Goal: Information Seeking & Learning: Find specific fact

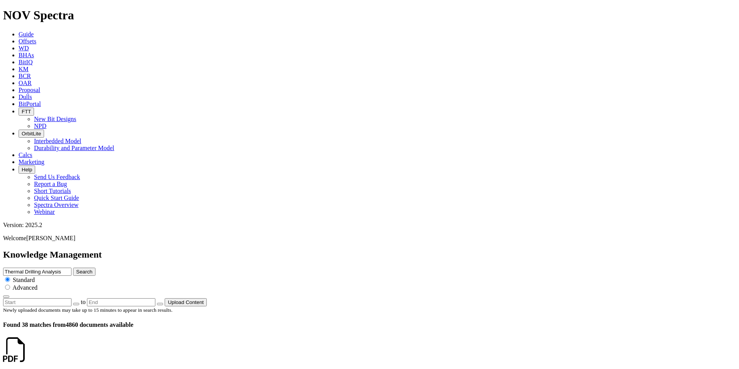
drag, startPoint x: 0, startPoint y: 0, endPoint x: 302, endPoint y: 36, distance: 304.4
click at [302, 249] on div "Knowledge Management Thermal Drilling Analysis Search Standard Advanced to Uplo…" at bounding box center [369, 277] width 733 height 57
click at [72, 267] on input "performance s" at bounding box center [37, 271] width 68 height 8
type input "performance summay"
click at [95, 267] on button "Search" at bounding box center [84, 271] width 22 height 8
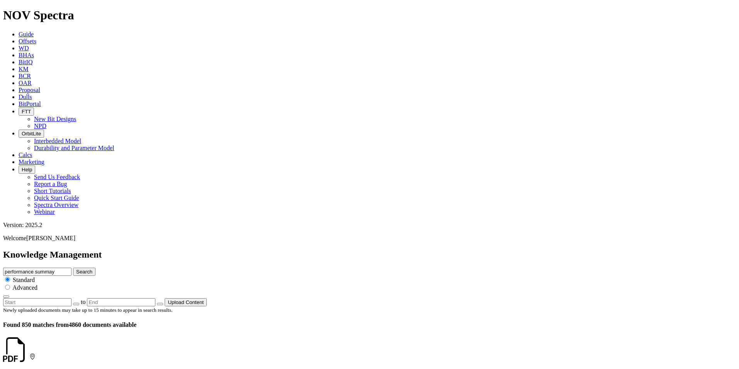
click at [29, 353] on icon at bounding box center [29, 356] width 0 height 7
click at [10, 284] on input "radio" at bounding box center [7, 286] width 5 height 5
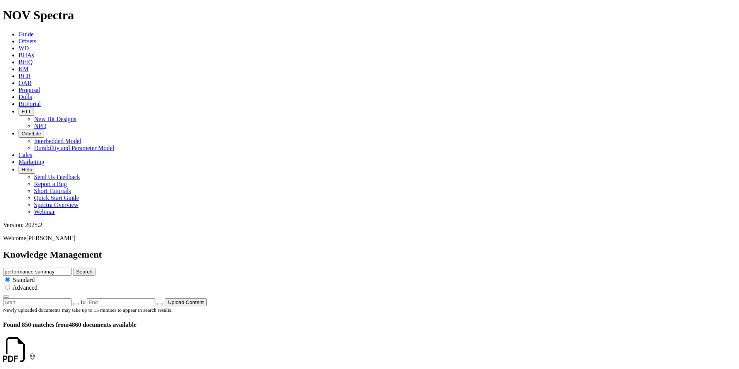
radio input "true"
radio input "false"
click at [72, 298] on input "text" at bounding box center [37, 302] width 68 height 8
click at [79, 303] on button "button" at bounding box center [76, 304] width 6 height 2
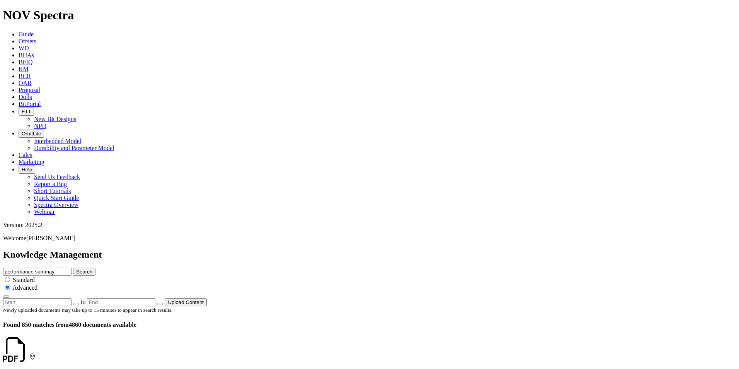
type input "[DATE]"
click at [160, 304] on icon "button" at bounding box center [160, 304] width 0 height 0
click at [526, 306] on div "Newly uploaded documents may take up to 15 minutes to appear in search results.…" at bounding box center [369, 317] width 733 height 22
click at [155, 298] on input "text" at bounding box center [121, 302] width 68 height 8
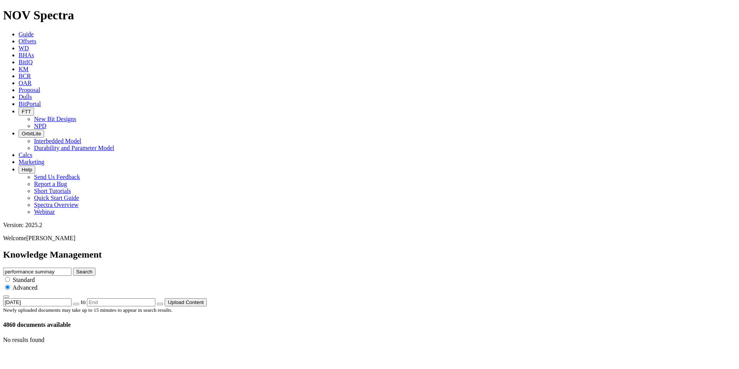
click at [160, 304] on icon "button" at bounding box center [160, 304] width 0 height 0
type input "[DATE]"
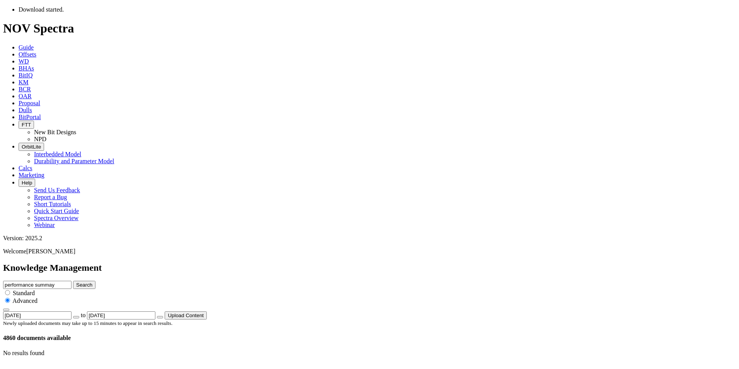
click at [458, 319] on div "Newly uploaded documents may take up to 15 minutes to appear in search results.…" at bounding box center [369, 330] width 733 height 22
click at [10, 290] on input "radio" at bounding box center [7, 292] width 5 height 5
radio input "true"
radio input "false"
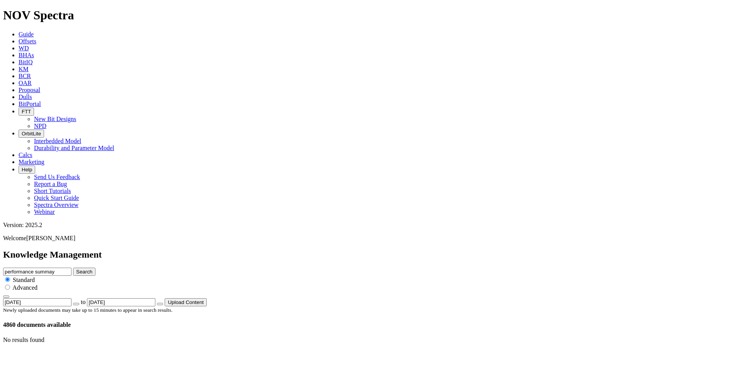
click at [79, 303] on button "button" at bounding box center [76, 304] width 6 height 2
drag, startPoint x: 589, startPoint y: 41, endPoint x: 539, endPoint y: 38, distance: 50.0
click at [539, 267] on span "performance summay Search Standard Advanced [DATE] to [DATE] Upload Content" at bounding box center [369, 285] width 733 height 37
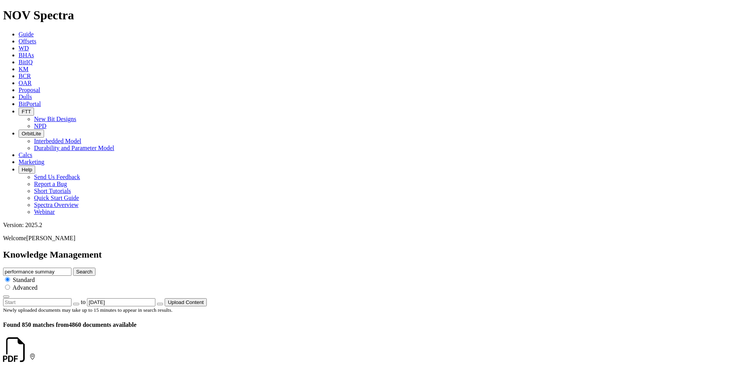
scroll to position [193, 0]
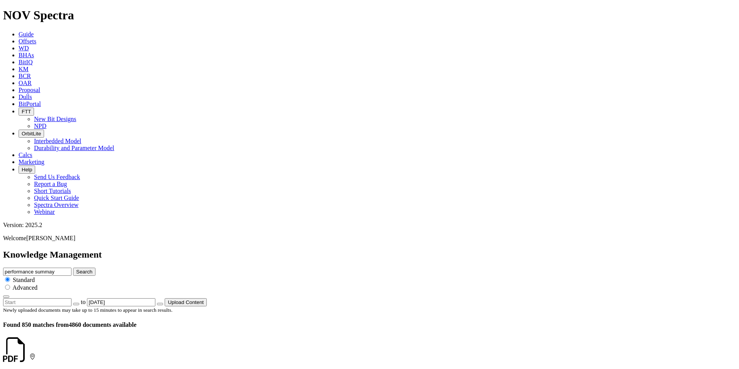
scroll to position [1237, 0]
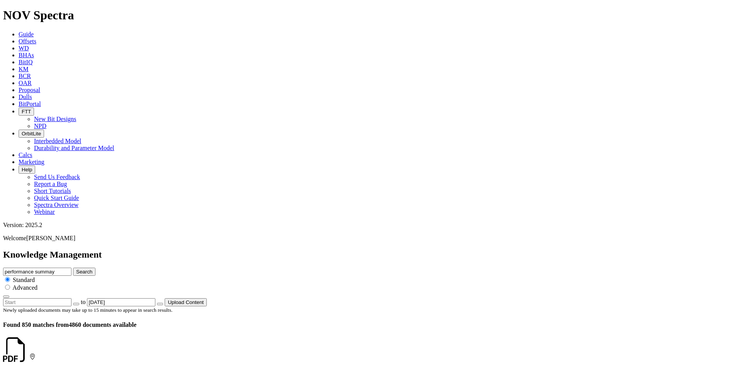
scroll to position [812, 0]
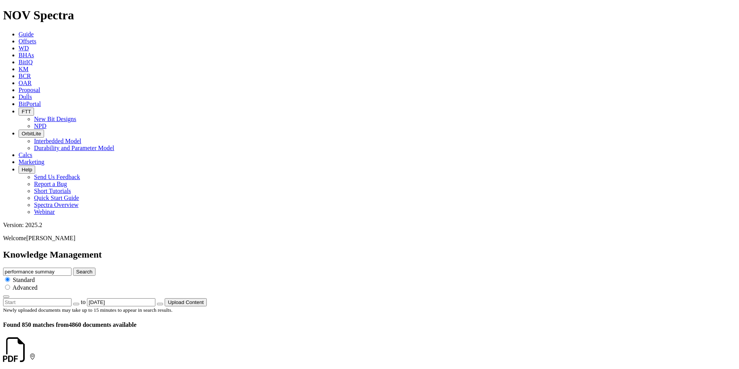
drag, startPoint x: 123, startPoint y: 220, endPoint x: 121, endPoint y: 212, distance: 8.1
drag, startPoint x: 121, startPoint y: 212, endPoint x: 117, endPoint y: 216, distance: 5.5
drag, startPoint x: 117, startPoint y: 216, endPoint x: 372, endPoint y: 196, distance: 255.5
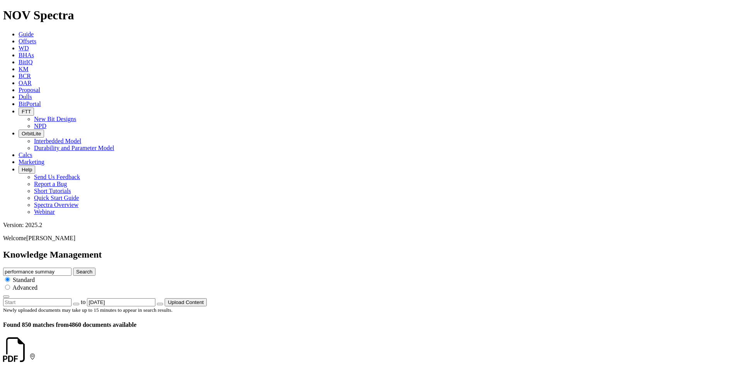
scroll to position [1314, 0]
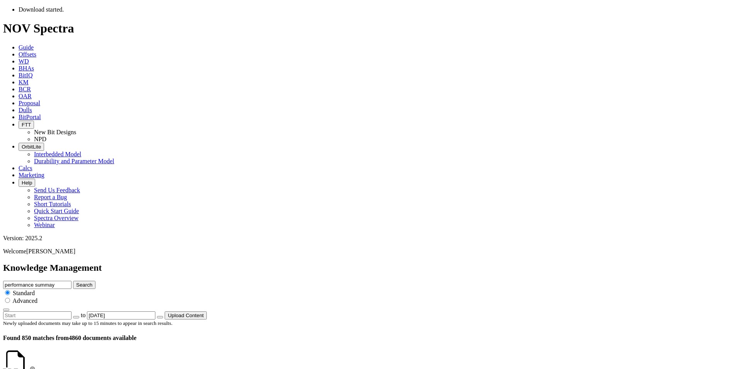
click at [29, 366] on link at bounding box center [29, 369] width 0 height 7
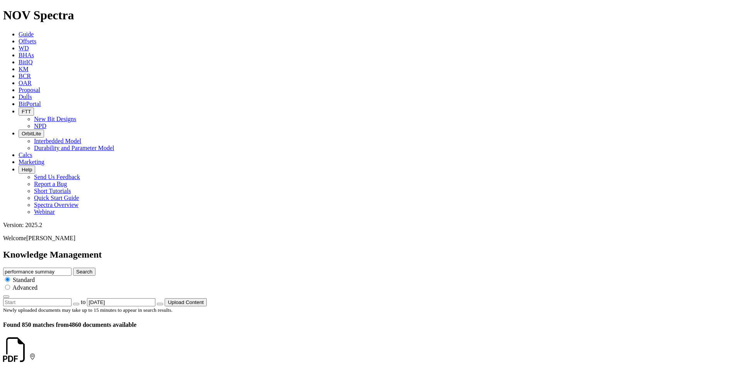
scroll to position [155, 0]
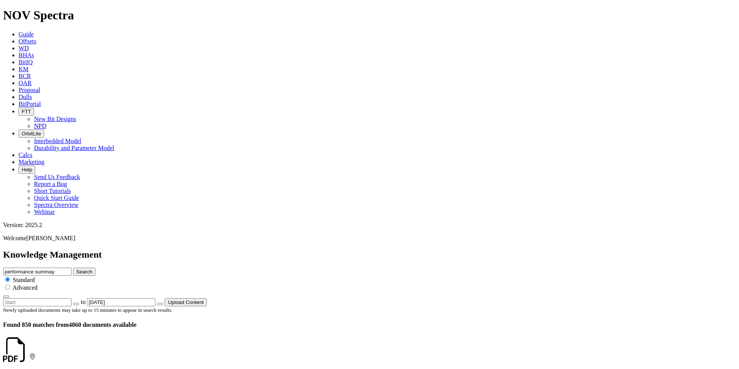
scroll to position [1160, 0]
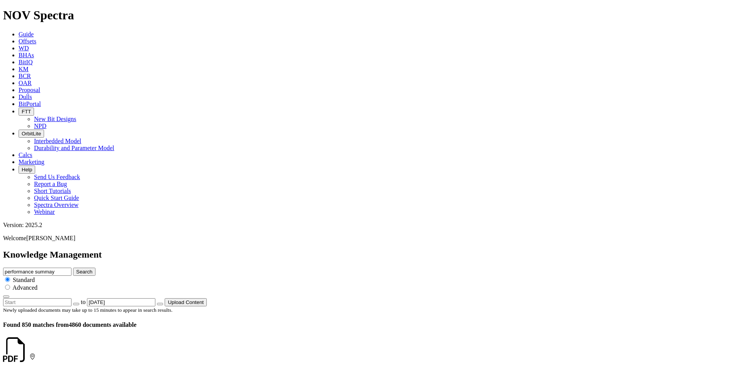
click at [29, 353] on icon at bounding box center [29, 356] width 0 height 7
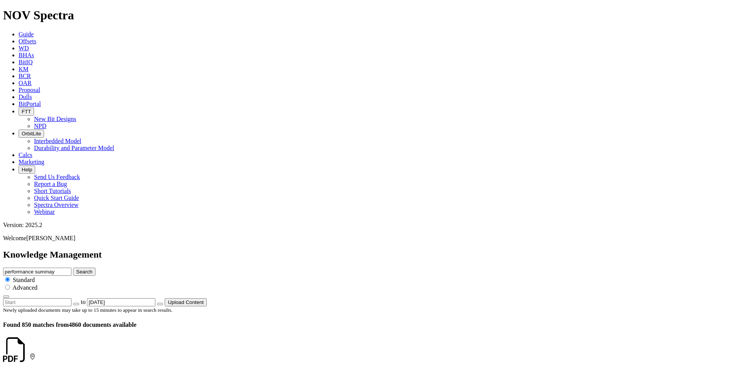
scroll to position [309, 0]
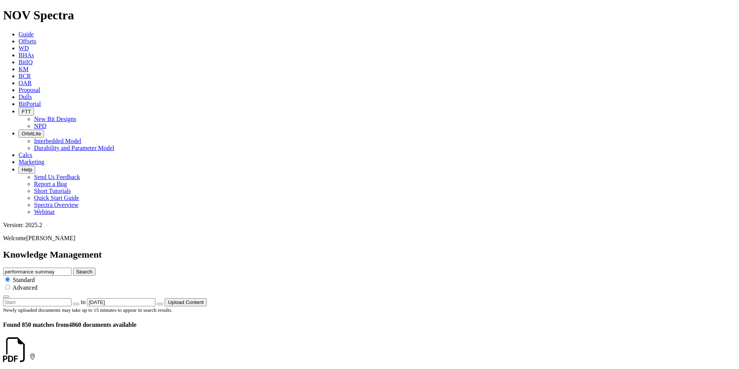
click at [29, 353] on icon at bounding box center [29, 356] width 0 height 7
drag, startPoint x: 125, startPoint y: 182, endPoint x: 102, endPoint y: 183, distance: 22.8
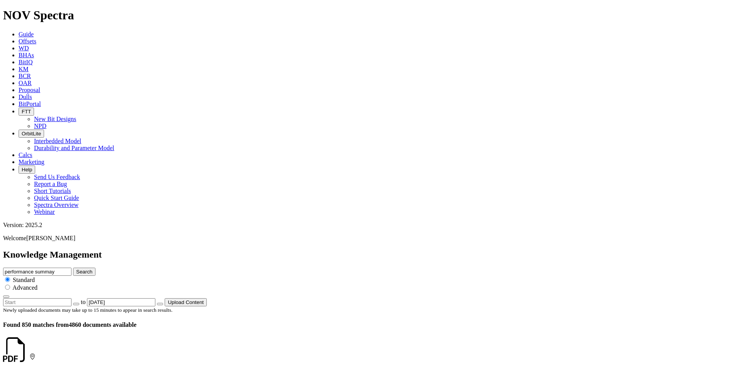
copy dd "A233707"
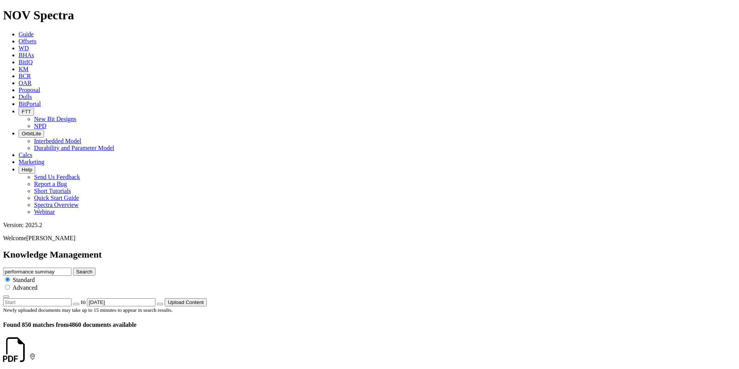
scroll to position [928, 0]
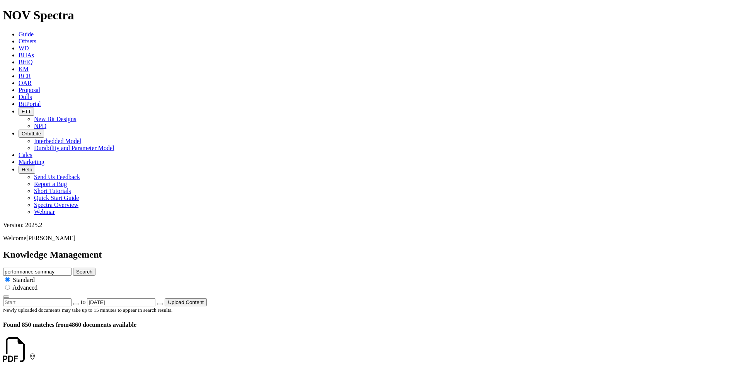
click at [29, 353] on link at bounding box center [29, 356] width 0 height 7
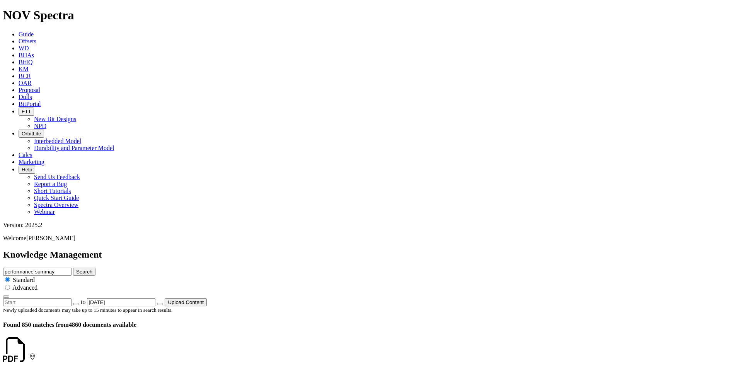
scroll to position [773, 0]
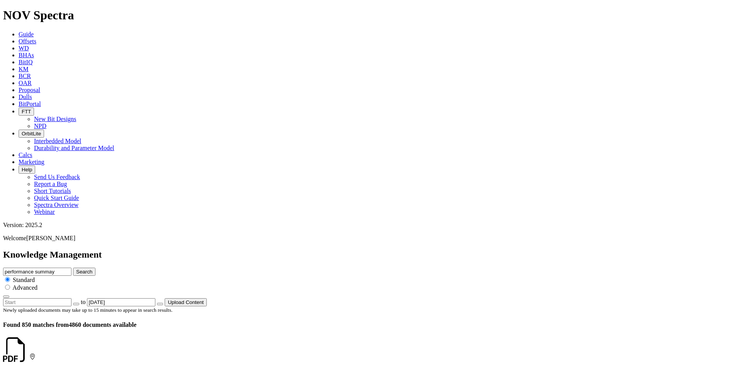
click at [29, 353] on link at bounding box center [29, 356] width 0 height 7
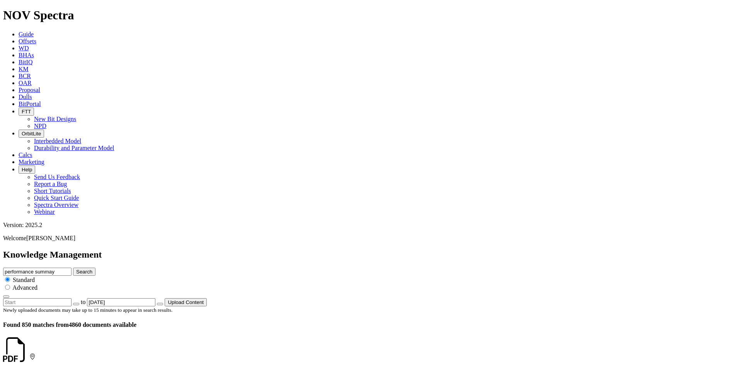
scroll to position [1044, 0]
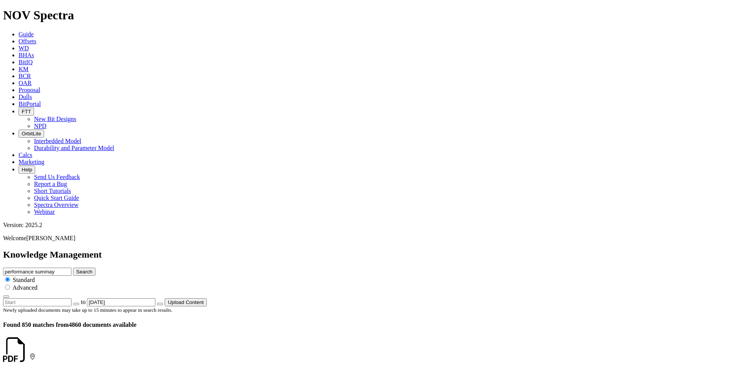
click at [29, 353] on icon at bounding box center [29, 356] width 0 height 7
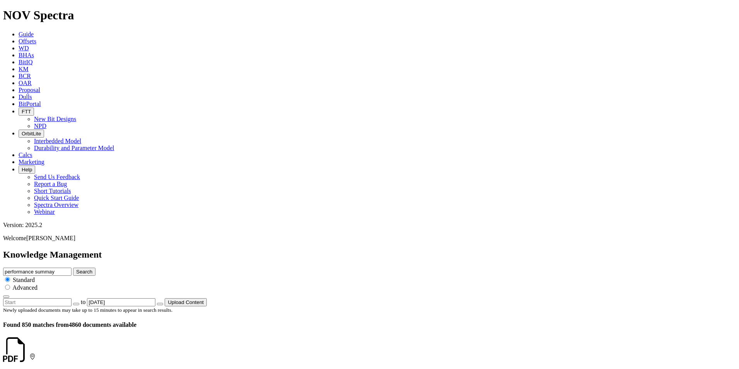
scroll to position [618, 0]
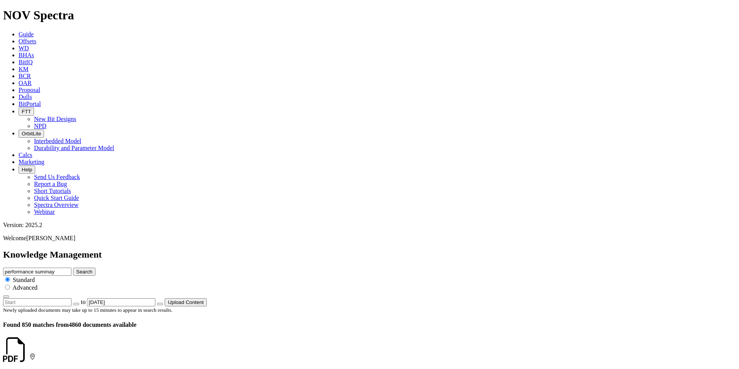
click at [29, 353] on icon at bounding box center [29, 356] width 0 height 7
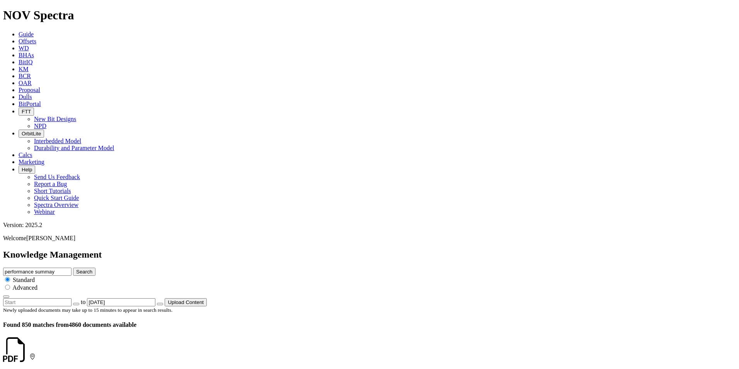
scroll to position [1275, 0]
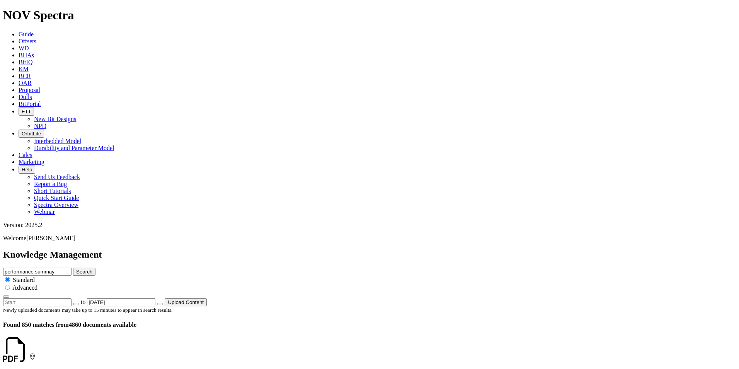
click at [29, 353] on link at bounding box center [29, 356] width 0 height 7
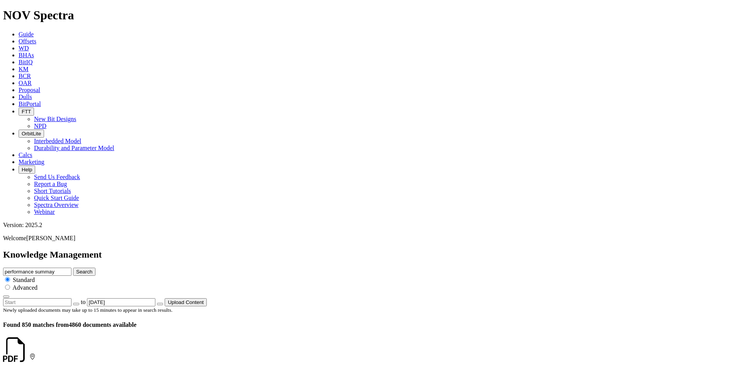
scroll to position [696, 0]
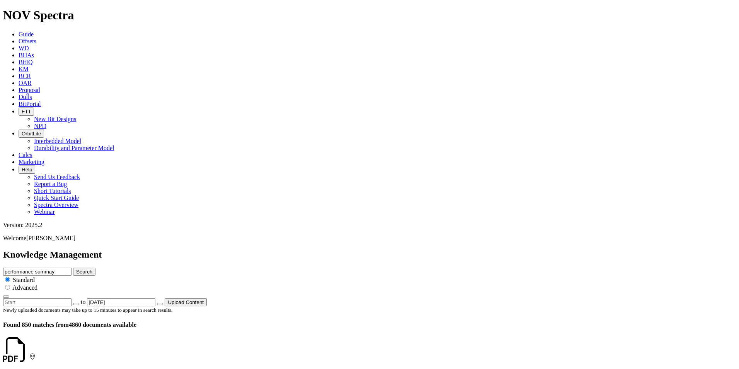
scroll to position [1383, 0]
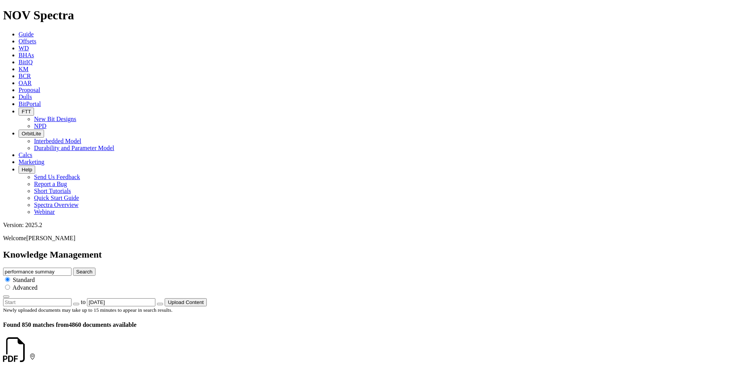
scroll to position [1134, 0]
click at [29, 353] on icon at bounding box center [29, 356] width 0 height 7
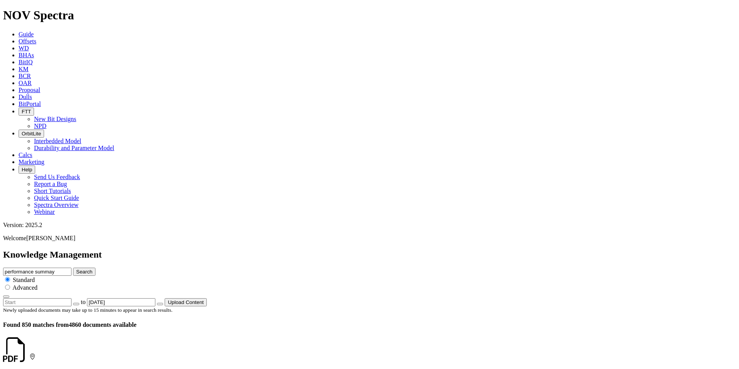
scroll to position [1275, 0]
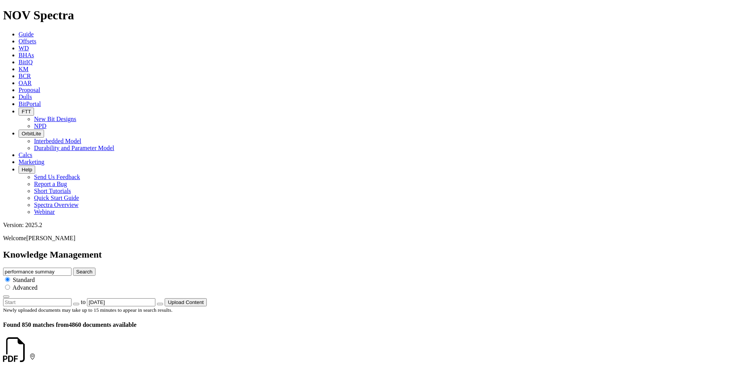
scroll to position [734, 0]
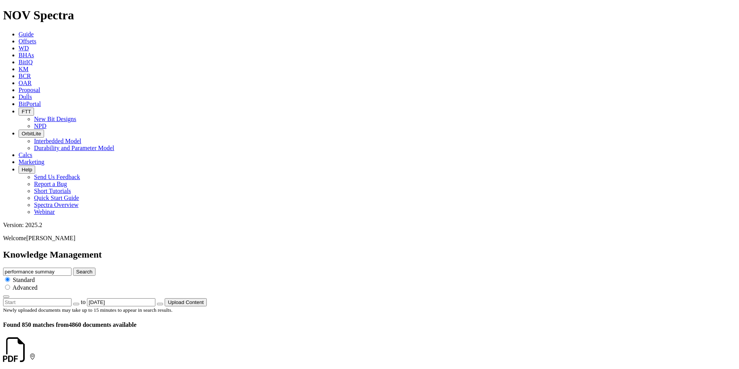
click at [29, 353] on link at bounding box center [29, 356] width 0 height 7
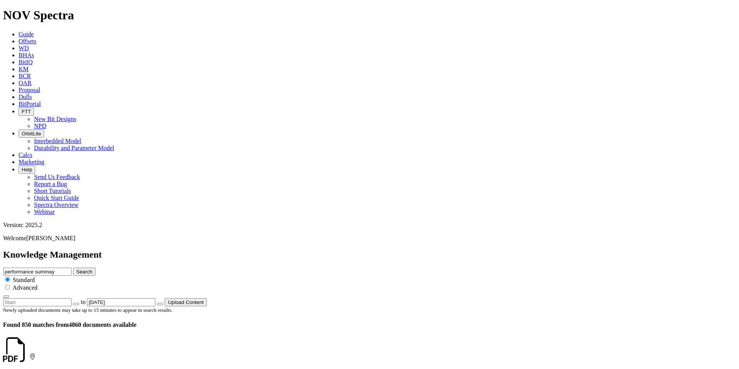
scroll to position [1453, 0]
click at [29, 353] on icon at bounding box center [29, 356] width 0 height 7
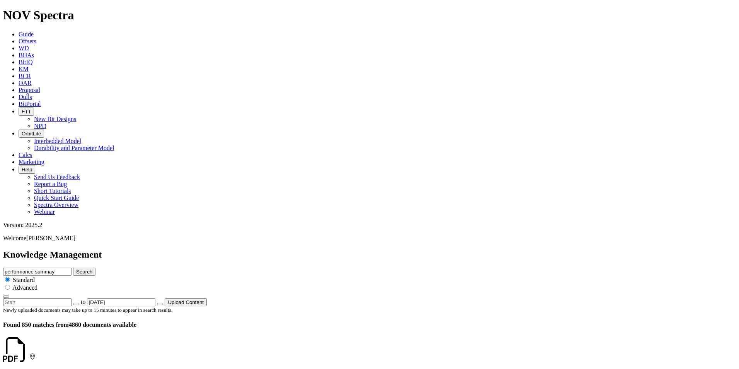
scroll to position [271, 0]
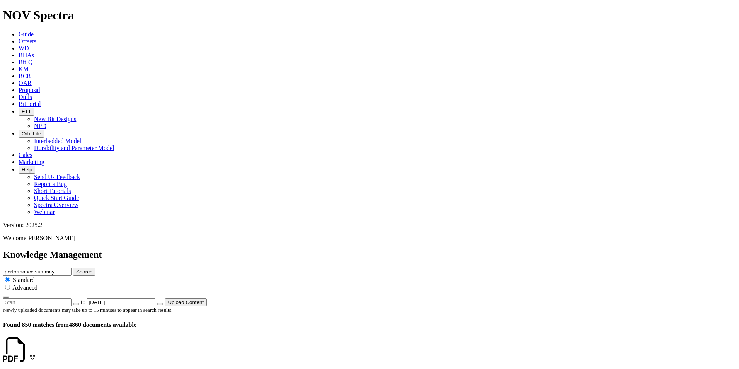
scroll to position [928, 0]
drag, startPoint x: 125, startPoint y: 175, endPoint x: 103, endPoint y: 175, distance: 22.0
copy dd "A314721"
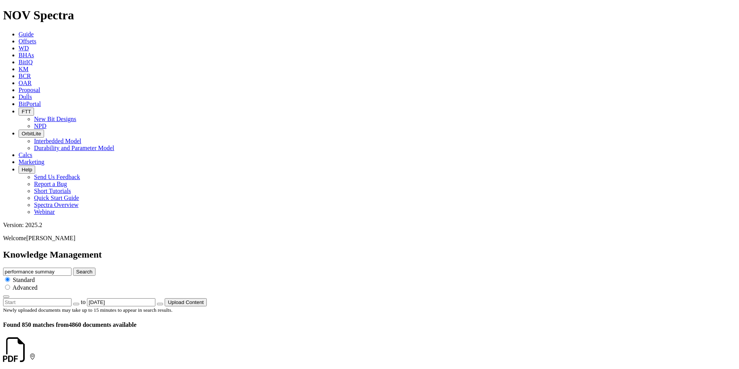
drag, startPoint x: 131, startPoint y: 169, endPoint x: 103, endPoint y: 169, distance: 27.8
copy dd "A305638"
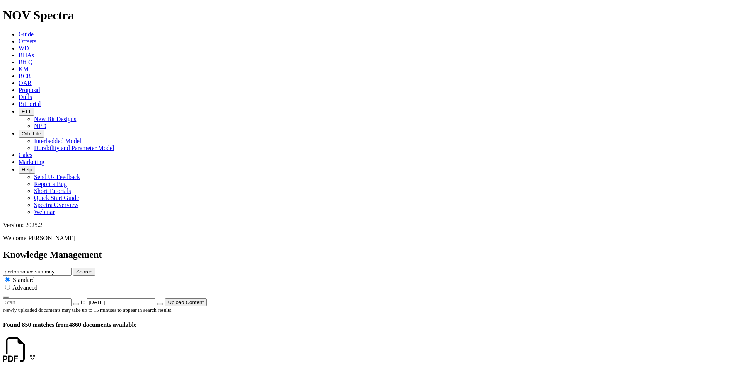
scroll to position [1444, 0]
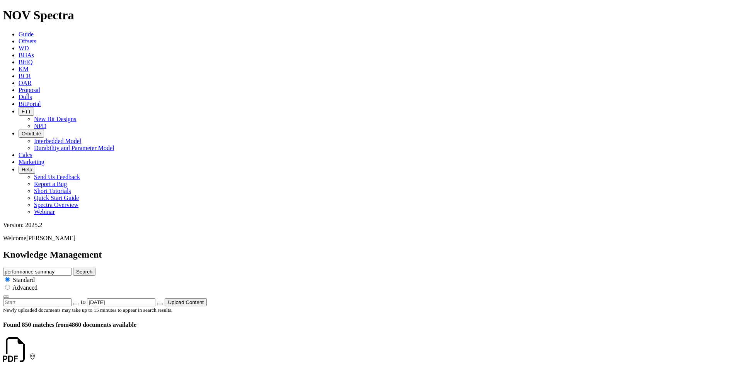
drag, startPoint x: 126, startPoint y: 191, endPoint x: 102, endPoint y: 190, distance: 24.0
copy dd "A307611"
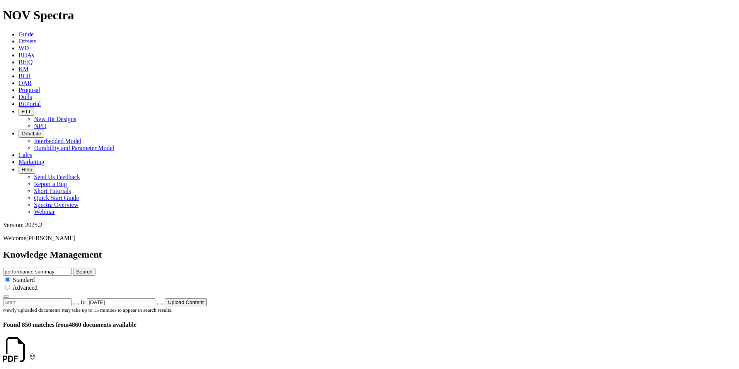
scroll to position [1497, 0]
drag, startPoint x: 126, startPoint y: 160, endPoint x: 100, endPoint y: 162, distance: 26.7
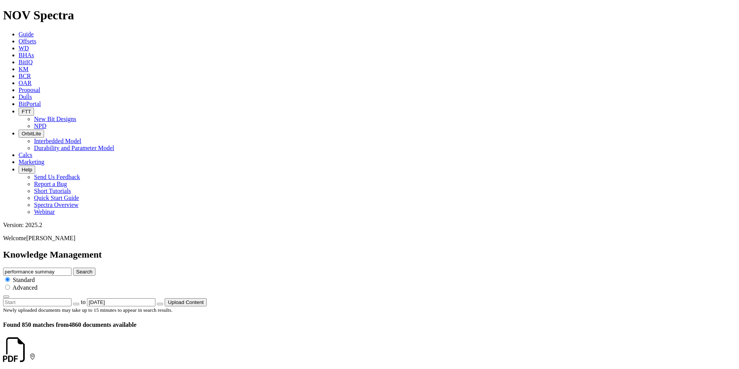
copy dd "A303684"
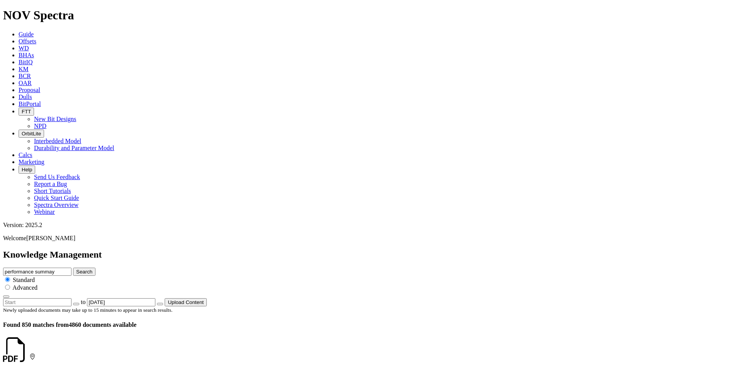
drag, startPoint x: 128, startPoint y: 146, endPoint x: 102, endPoint y: 146, distance: 26.3
copy dd "A310960"
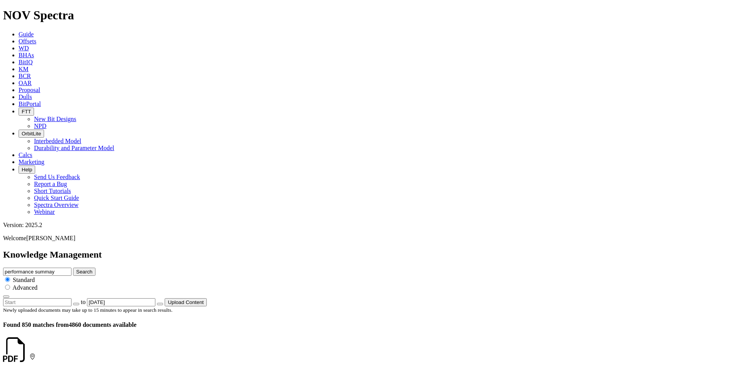
drag, startPoint x: 127, startPoint y: 145, endPoint x: 105, endPoint y: 146, distance: 21.7
copy dd "A308774"
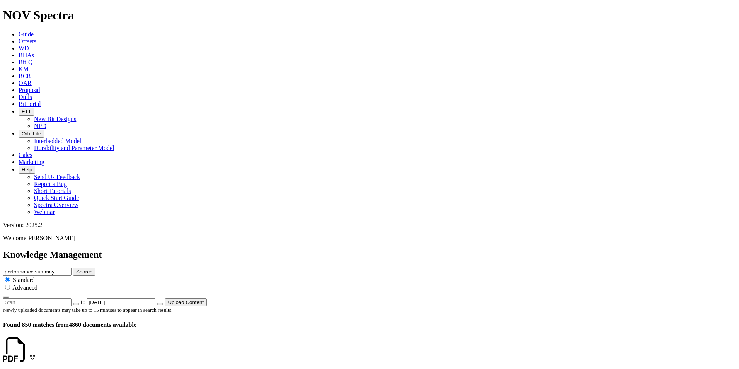
drag, startPoint x: 127, startPoint y: 162, endPoint x: 102, endPoint y: 162, distance: 25.5
copy dd "A311931"
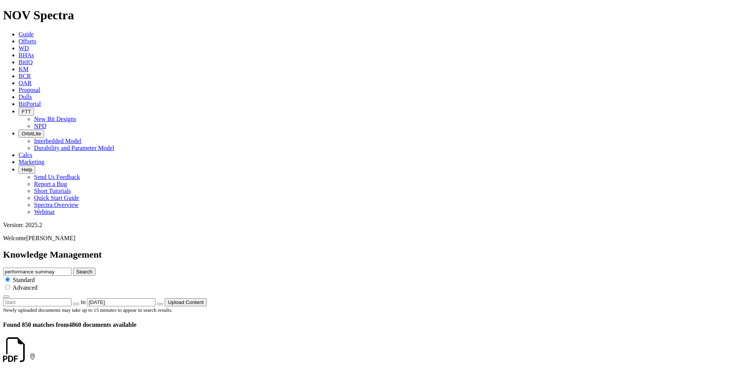
drag, startPoint x: 127, startPoint y: 134, endPoint x: 101, endPoint y: 135, distance: 25.9
copy dd "A305694"
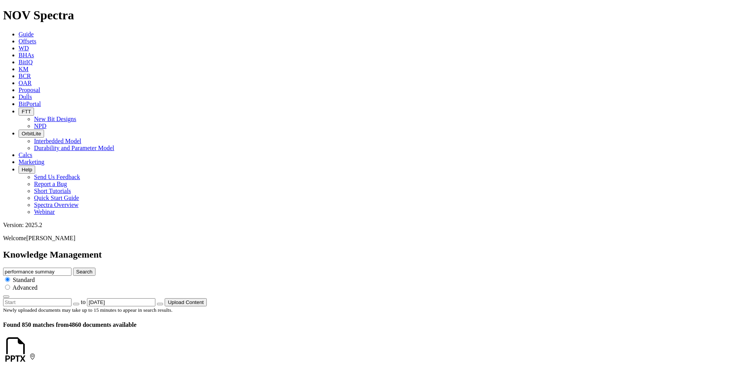
scroll to position [1198, 0]
drag, startPoint x: 127, startPoint y: 142, endPoint x: 100, endPoint y: 143, distance: 26.7
copy dd "A313039"
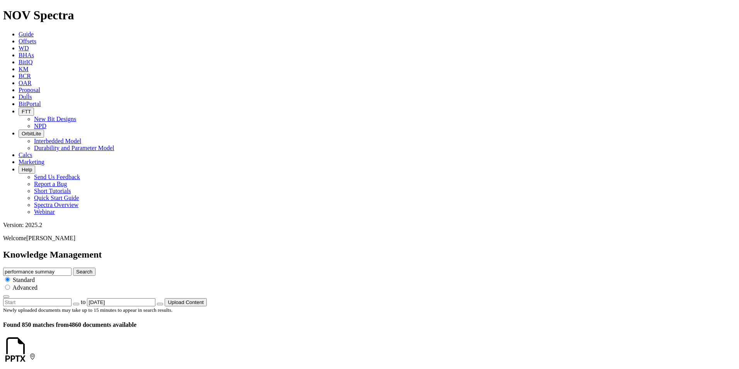
scroll to position [1277, 0]
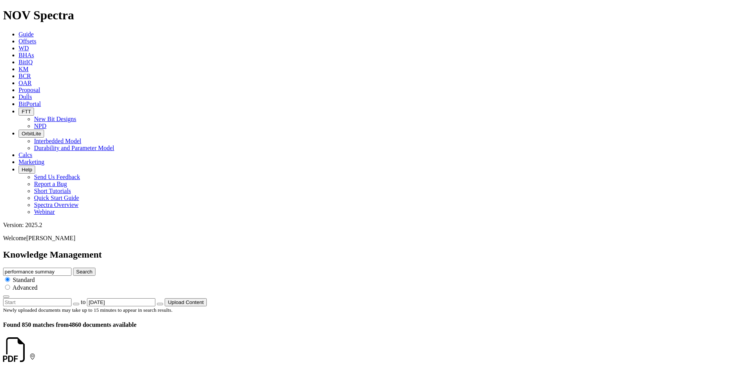
drag, startPoint x: 126, startPoint y: 203, endPoint x: 91, endPoint y: 202, distance: 34.8
drag, startPoint x: 91, startPoint y: 202, endPoint x: 175, endPoint y: 203, distance: 83.9
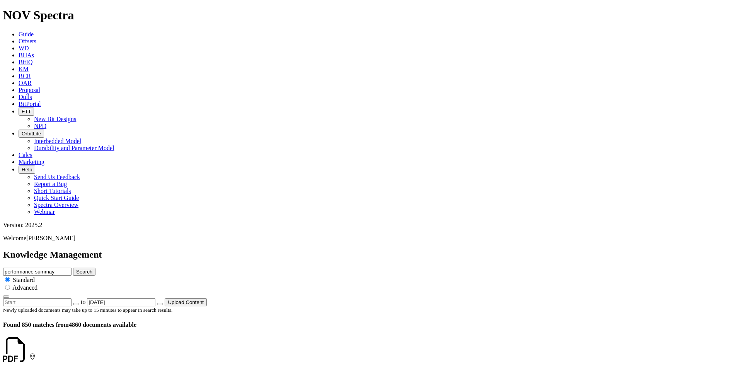
drag, startPoint x: 127, startPoint y: 203, endPoint x: 101, endPoint y: 206, distance: 25.6
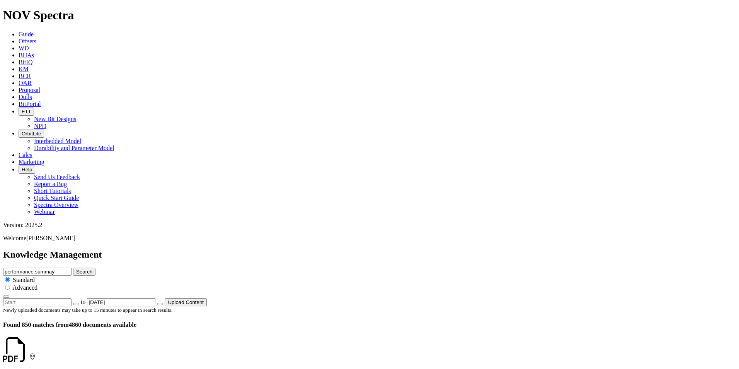
drag, startPoint x: 127, startPoint y: 210, endPoint x: 102, endPoint y: 210, distance: 24.7
